Goal: Transaction & Acquisition: Purchase product/service

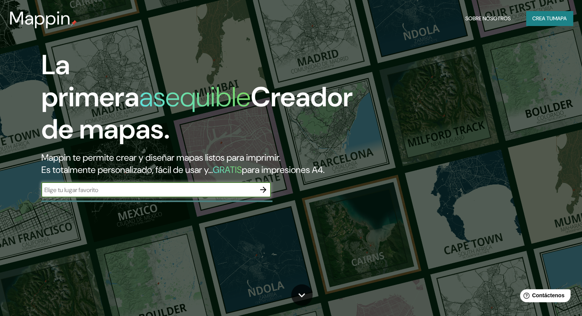
click at [211, 194] on input "text" at bounding box center [148, 190] width 214 height 9
type input "[GEOGRAPHIC_DATA]"
click at [260, 193] on icon "button" at bounding box center [263, 190] width 6 height 6
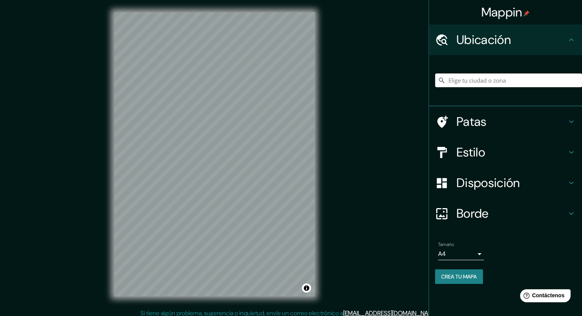
click at [482, 85] on input "Elige tu ciudad o zona" at bounding box center [508, 80] width 147 height 14
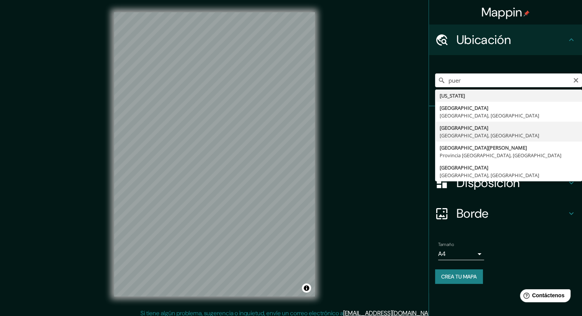
type input "[GEOGRAPHIC_DATA], [GEOGRAPHIC_DATA], [GEOGRAPHIC_DATA]"
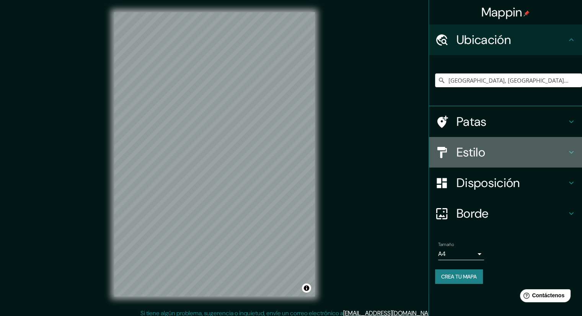
click at [477, 157] on font "Estilo" at bounding box center [471, 152] width 29 height 16
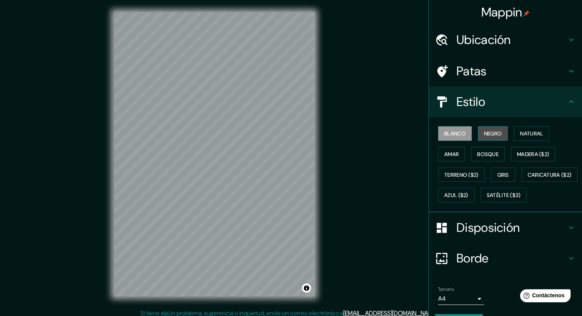
click at [484, 131] on font "Negro" at bounding box center [493, 133] width 18 height 7
click at [524, 134] on font "Natural" at bounding box center [531, 133] width 23 height 7
click at [502, 243] on div "Disposición" at bounding box center [505, 227] width 153 height 31
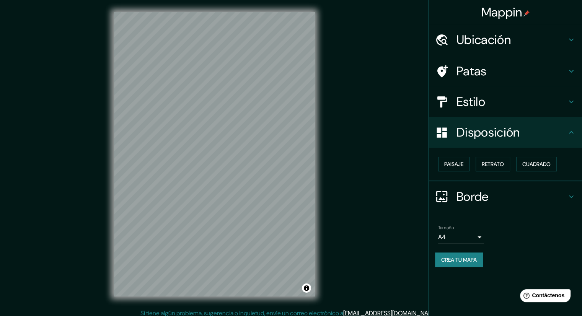
click at [489, 192] on font "Borde" at bounding box center [473, 197] width 32 height 16
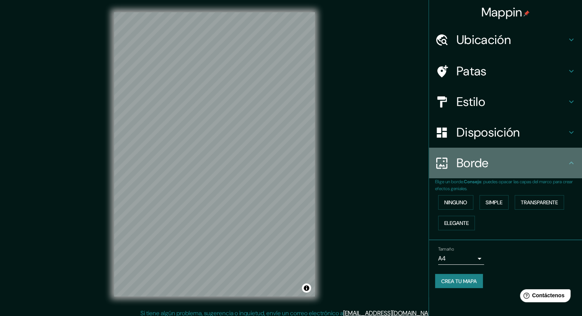
click at [490, 171] on div "Borde" at bounding box center [505, 163] width 153 height 31
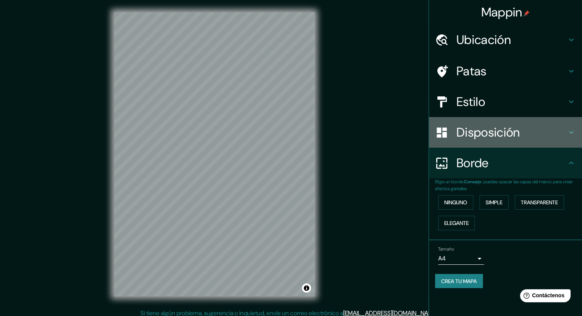
click at [542, 131] on h4 "Disposición" at bounding box center [512, 132] width 110 height 15
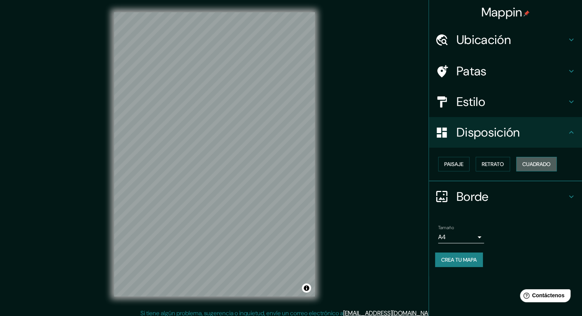
click at [535, 163] on font "Cuadrado" at bounding box center [536, 164] width 28 height 7
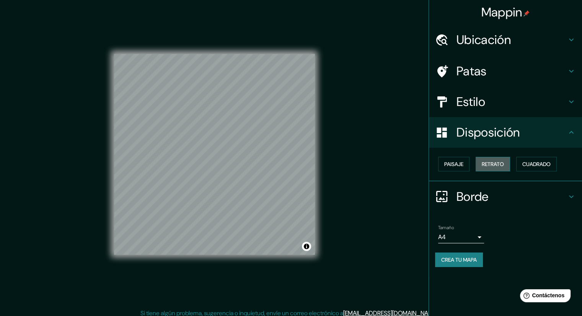
click at [501, 166] on font "Retrato" at bounding box center [493, 164] width 22 height 7
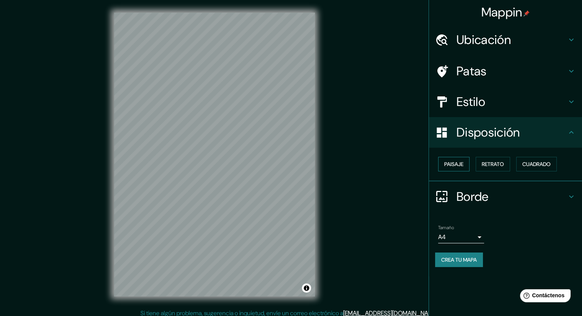
click at [449, 157] on button "Paisaje" at bounding box center [453, 164] width 31 height 15
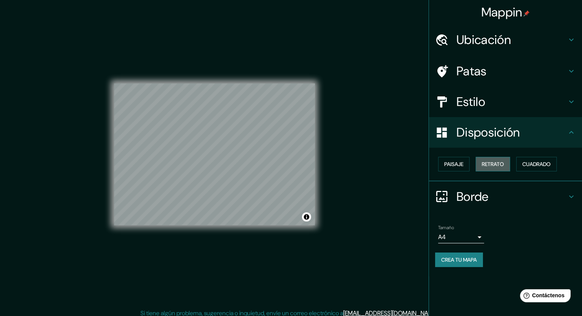
click at [488, 161] on font "Retrato" at bounding box center [493, 164] width 22 height 7
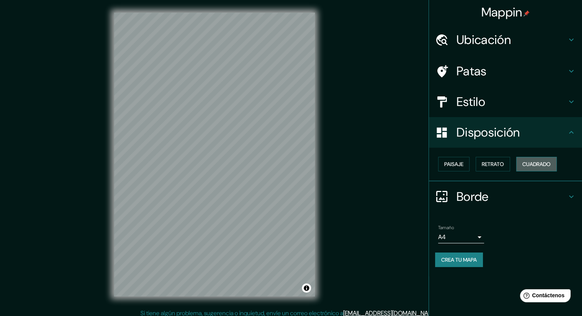
click at [549, 161] on font "Cuadrado" at bounding box center [536, 164] width 28 height 7
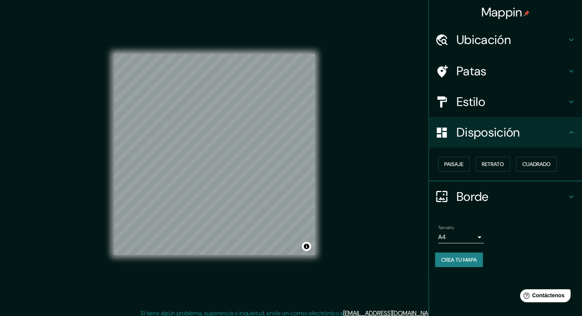
click at [496, 156] on div "Paisaje Retrato Cuadrado" at bounding box center [508, 164] width 147 height 21
click at [498, 160] on font "Retrato" at bounding box center [493, 164] width 22 height 10
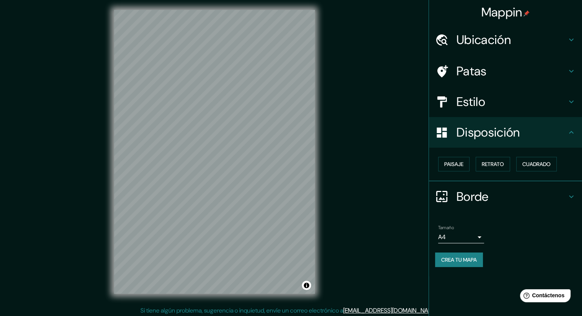
scroll to position [5, 0]
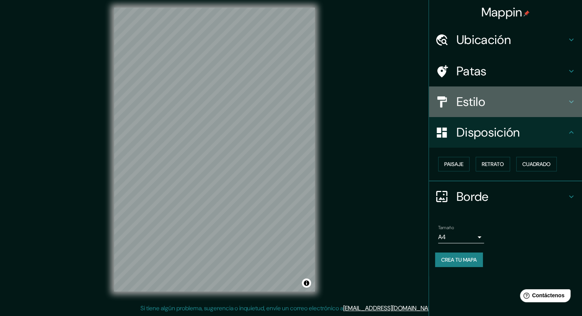
click at [485, 105] on font "Estilo" at bounding box center [471, 102] width 29 height 16
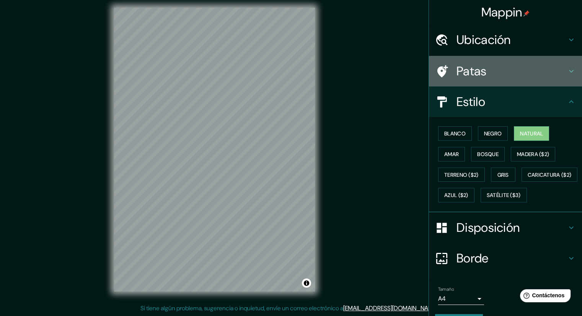
click at [484, 82] on div "Patas" at bounding box center [505, 71] width 153 height 31
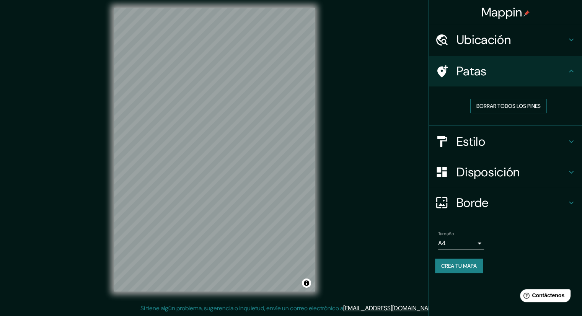
click at [498, 106] on font "Borrar todos los pines" at bounding box center [509, 106] width 64 height 7
click at [492, 49] on div "Ubicación" at bounding box center [505, 39] width 153 height 31
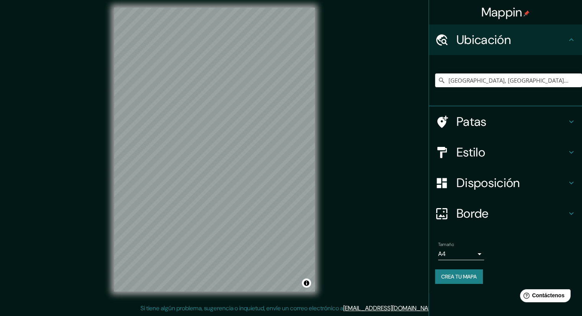
click at [472, 123] on font "Patas" at bounding box center [472, 122] width 30 height 16
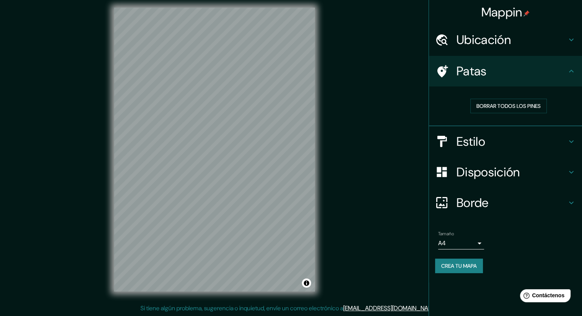
click at [568, 71] on icon at bounding box center [571, 71] width 9 height 9
click at [440, 70] on icon at bounding box center [442, 71] width 11 height 12
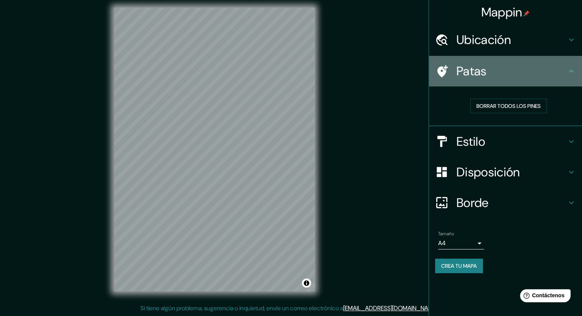
click at [440, 70] on icon at bounding box center [442, 71] width 11 height 12
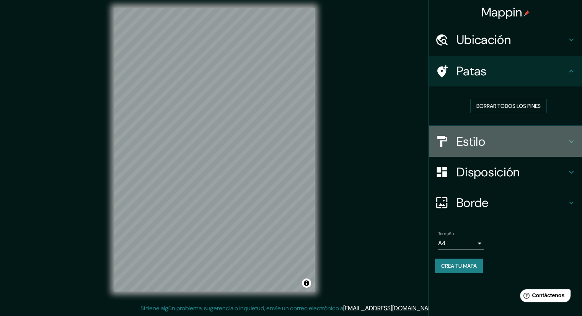
click at [490, 136] on h4 "Estilo" at bounding box center [512, 141] width 110 height 15
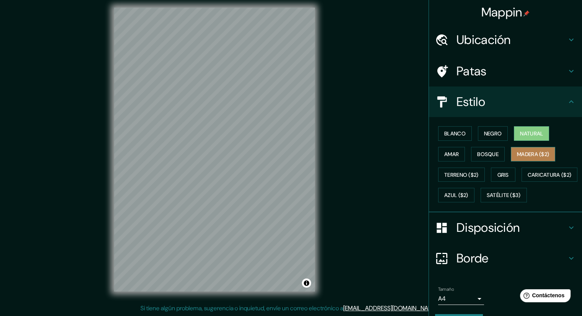
click at [518, 152] on font "Madera ($2)" at bounding box center [533, 154] width 32 height 7
click at [492, 158] on font "Bosque" at bounding box center [487, 154] width 21 height 10
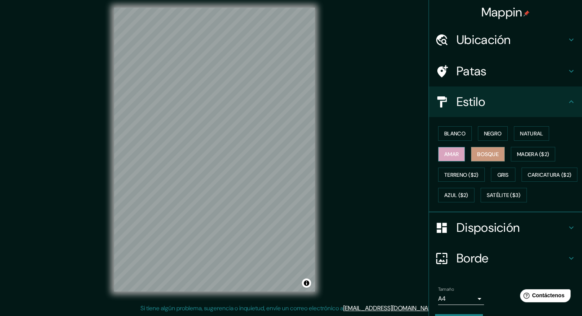
click at [450, 148] on button "Amar" at bounding box center [451, 154] width 27 height 15
click at [444, 172] on font "Terreno ($2)" at bounding box center [461, 174] width 34 height 7
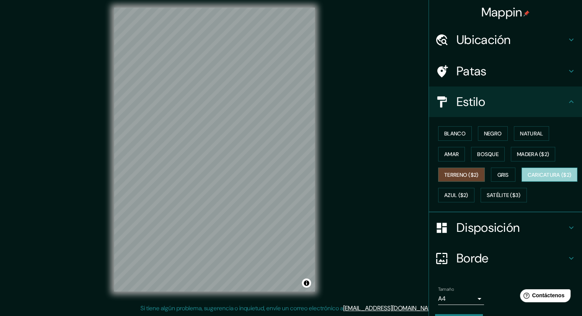
click at [528, 180] on font "Caricatura ($2)" at bounding box center [550, 175] width 44 height 10
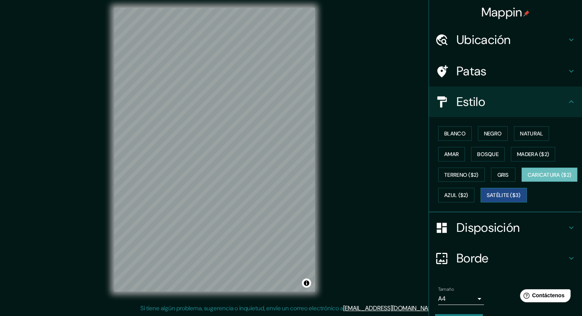
click at [481, 202] on button "Satélite ($3)" at bounding box center [504, 195] width 46 height 15
click at [469, 198] on font "Azul ($2)" at bounding box center [456, 195] width 24 height 7
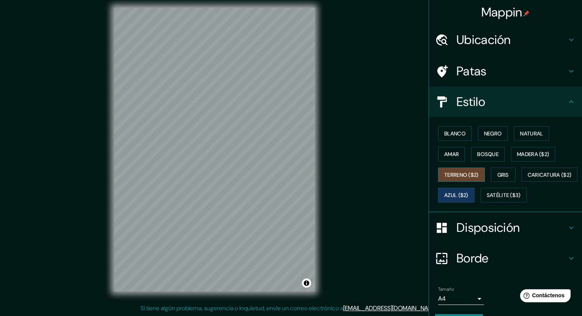
click at [469, 171] on font "Terreno ($2)" at bounding box center [461, 174] width 34 height 7
click at [454, 135] on font "Blanco" at bounding box center [454, 133] width 21 height 7
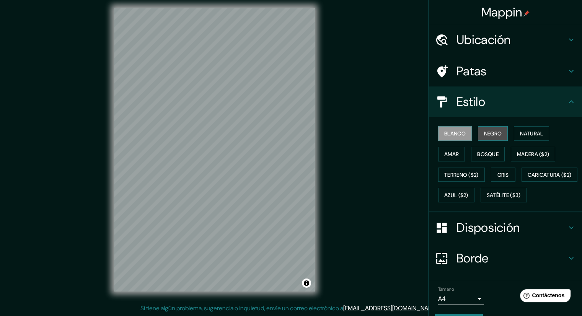
click at [484, 135] on font "Negro" at bounding box center [493, 133] width 18 height 7
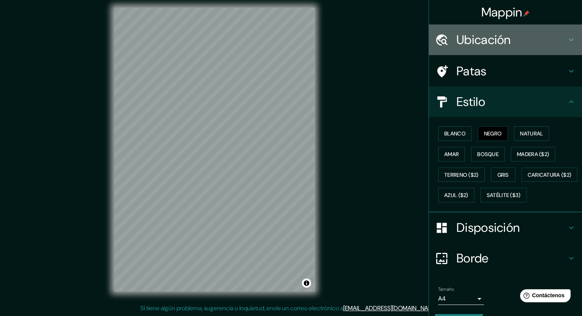
click at [483, 39] on font "Ubicación" at bounding box center [484, 40] width 54 height 16
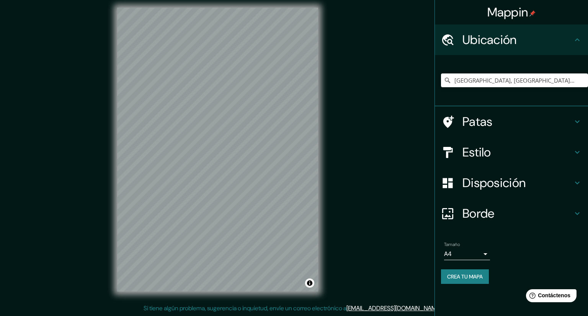
click at [472, 255] on body "Mappin Ubicación [GEOGRAPHIC_DATA], [GEOGRAPHIC_DATA], [GEOGRAPHIC_DATA] [GEOGR…" at bounding box center [294, 153] width 588 height 316
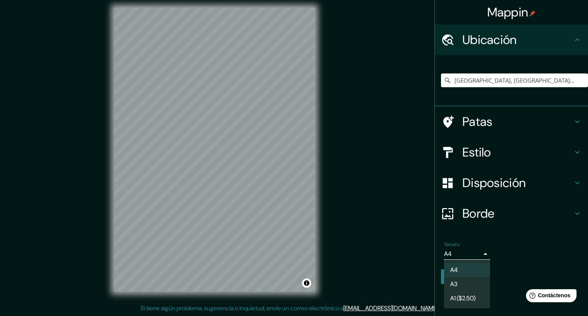
click at [472, 255] on div at bounding box center [294, 158] width 588 height 316
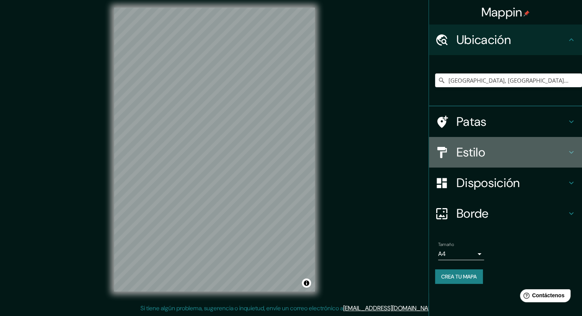
click at [482, 163] on div "Estilo" at bounding box center [505, 152] width 153 height 31
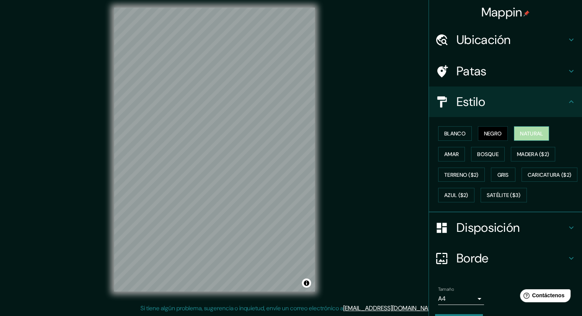
click at [537, 138] on button "Natural" at bounding box center [531, 133] width 35 height 15
click at [452, 127] on button "Blanco" at bounding box center [455, 133] width 34 height 15
click at [484, 133] on font "Negro" at bounding box center [493, 133] width 18 height 7
click at [458, 149] on button "Amar" at bounding box center [451, 154] width 27 height 15
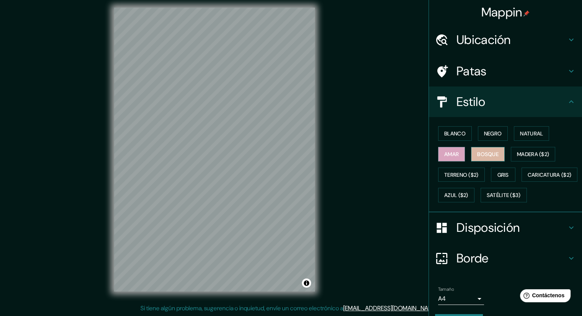
click at [493, 151] on font "Bosque" at bounding box center [487, 154] width 21 height 7
click at [540, 155] on font "Madera ($2)" at bounding box center [533, 154] width 32 height 7
